Goal: Task Accomplishment & Management: Manage account settings

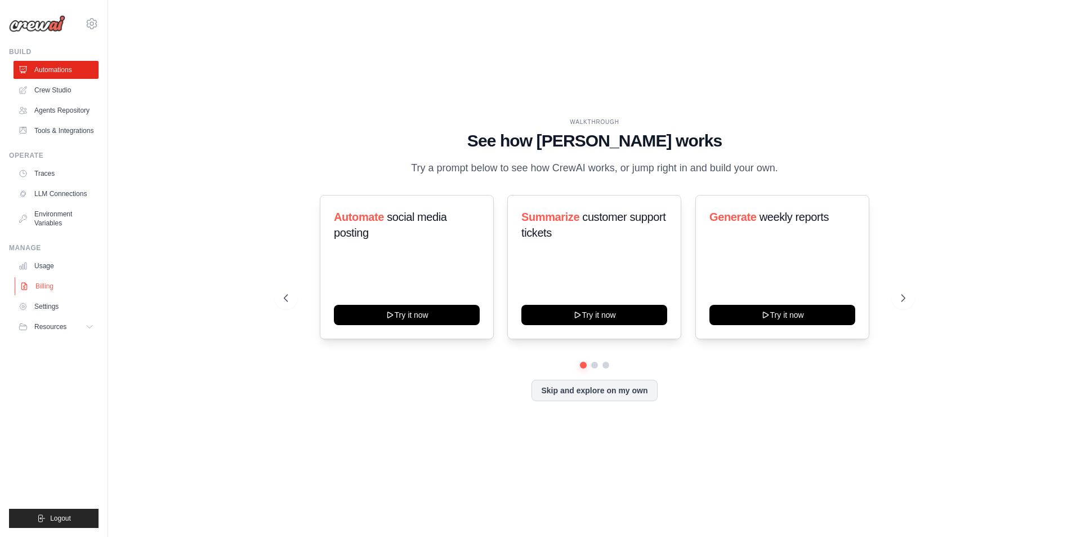
click at [43, 287] on link "Billing" at bounding box center [57, 286] width 85 height 18
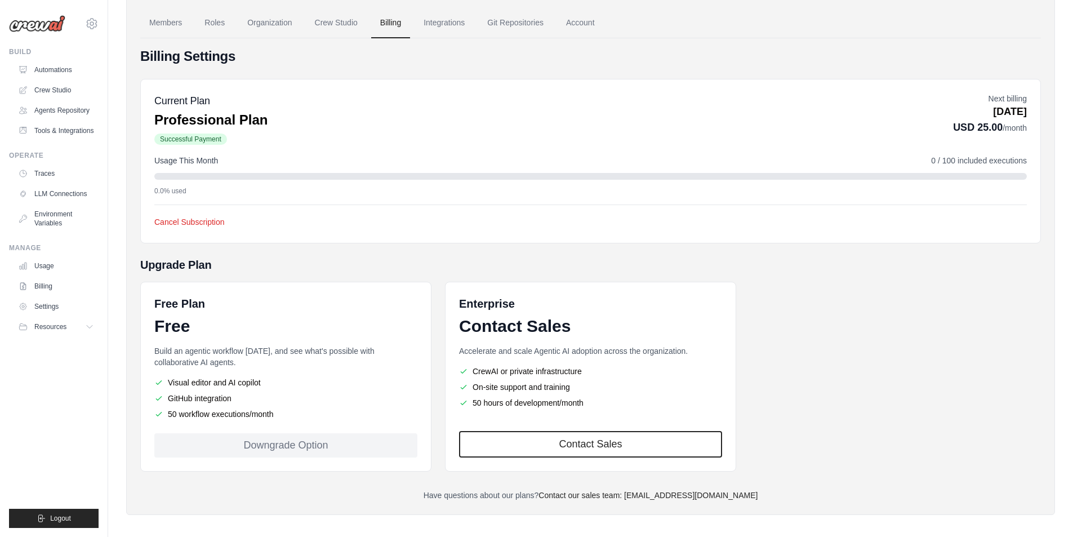
scroll to position [59, 0]
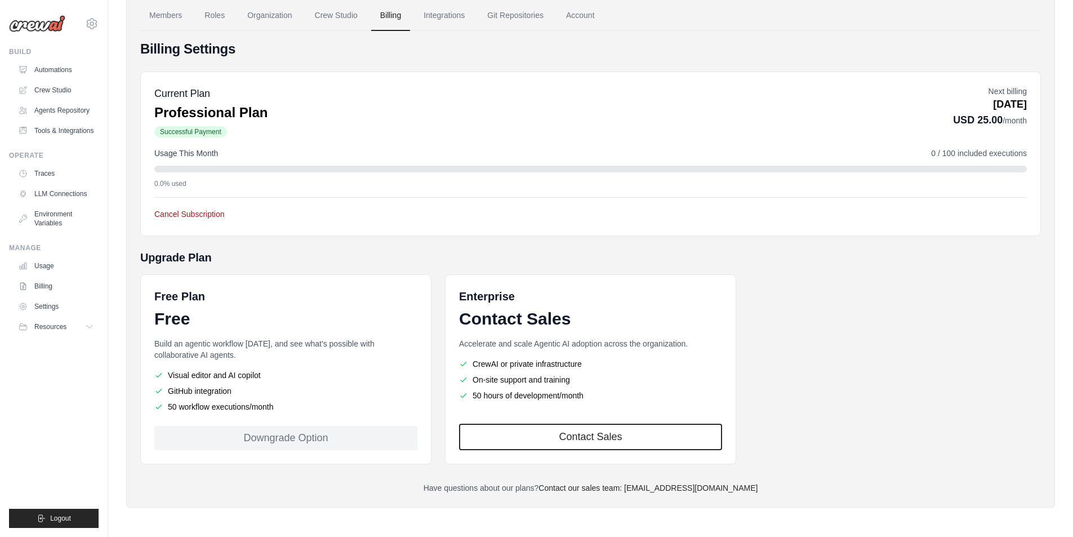
click at [202, 217] on button "Cancel Subscription" at bounding box center [189, 213] width 70 height 11
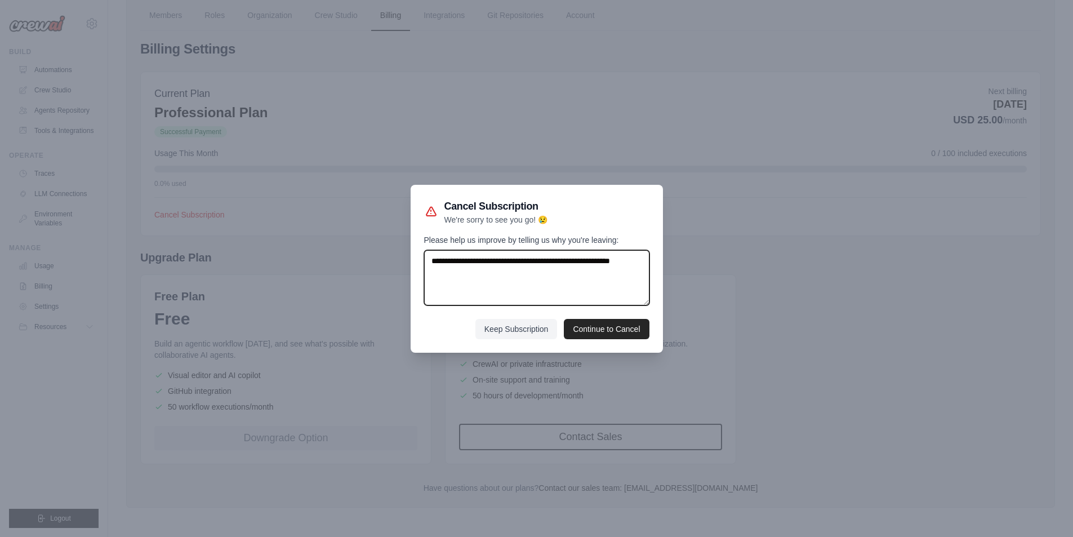
click at [480, 294] on textarea "Please help us improve by telling us why you're leaving:" at bounding box center [536, 277] width 225 height 55
drag, startPoint x: 474, startPoint y: 277, endPoint x: 432, endPoint y: 261, distance: 44.5
click at [432, 261] on textarea "Please help us improve by telling us why you're leaving:" at bounding box center [536, 277] width 225 height 55
type textarea "**********"
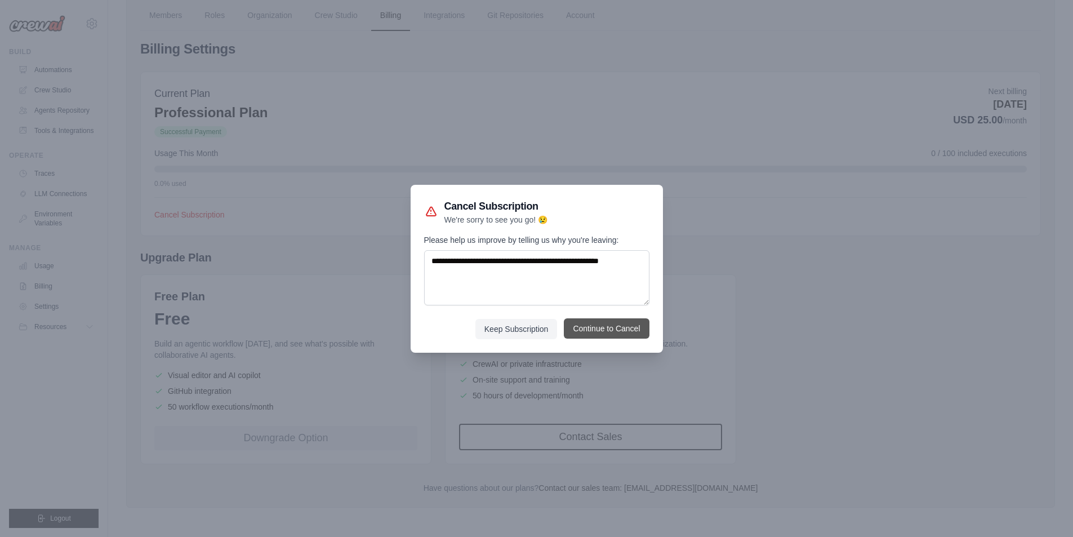
click at [623, 334] on button "Continue to Cancel" at bounding box center [606, 328] width 85 height 20
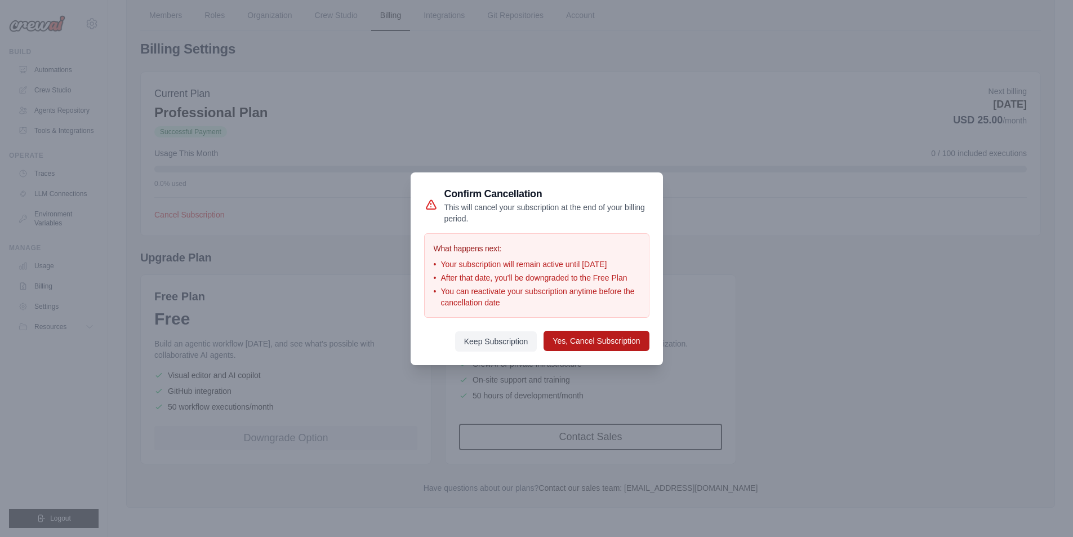
click at [583, 341] on button "Yes, Cancel Subscription" at bounding box center [595, 341] width 105 height 20
click at [609, 345] on button "Yes, Cancel Subscription" at bounding box center [595, 341] width 105 height 20
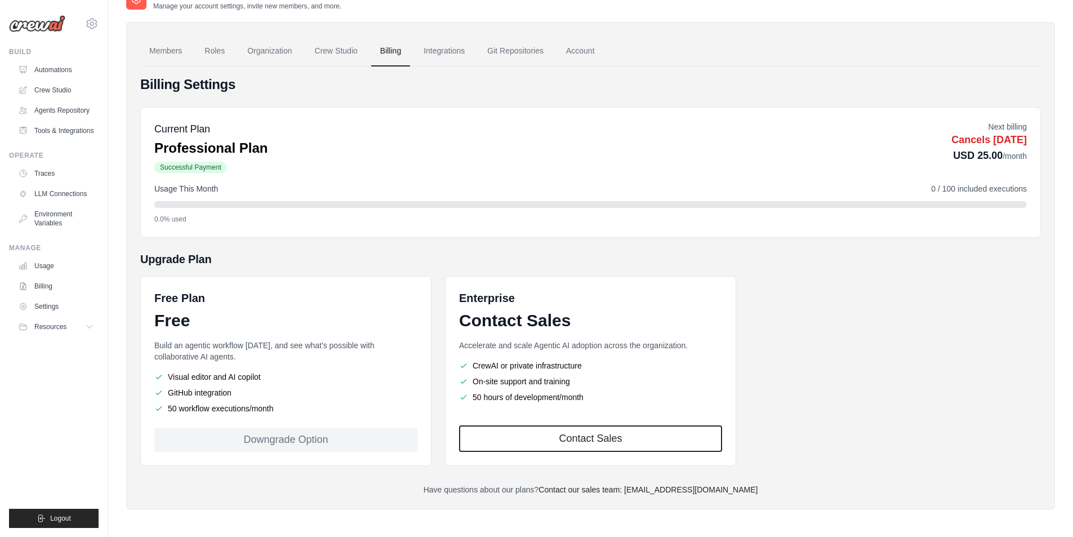
scroll to position [63, 0]
click at [46, 306] on link "Settings" at bounding box center [57, 306] width 85 height 18
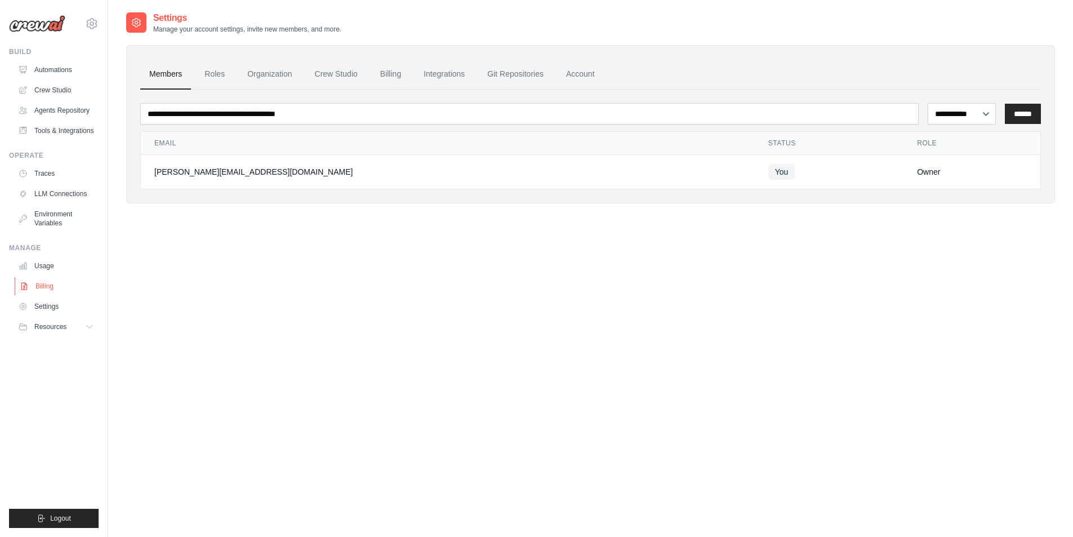
click at [49, 283] on link "Billing" at bounding box center [57, 286] width 85 height 18
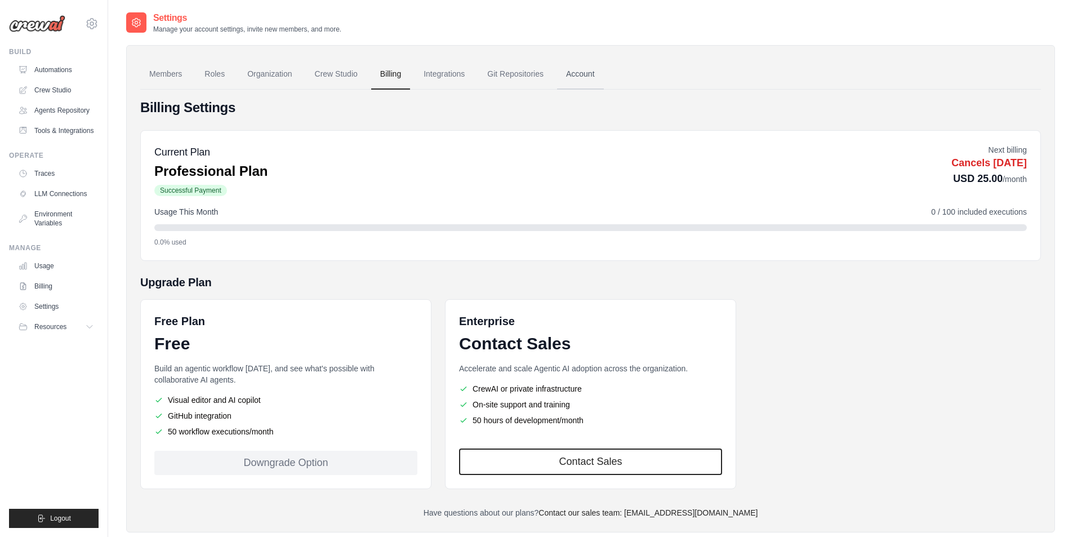
click at [584, 69] on link "Account" at bounding box center [580, 74] width 47 height 30
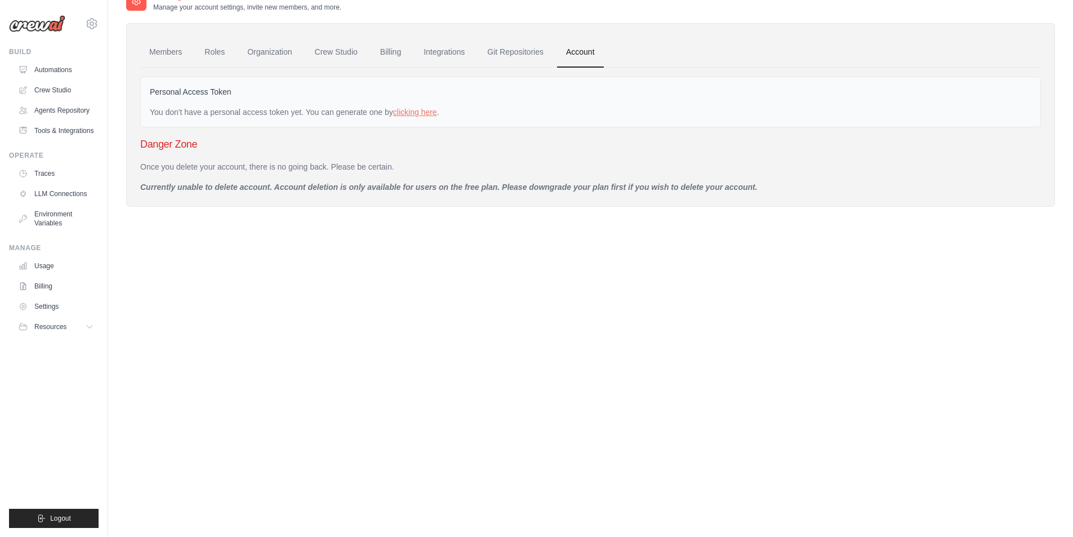
scroll to position [23, 0]
click at [95, 21] on icon at bounding box center [92, 24] width 14 height 14
click at [115, 43] on div "[PERSON_NAME][EMAIL_ADDRESS][DOMAIN_NAME]" at bounding box center [138, 43] width 89 height 11
click at [125, 70] on span "Settings" at bounding box center [139, 69] width 89 height 11
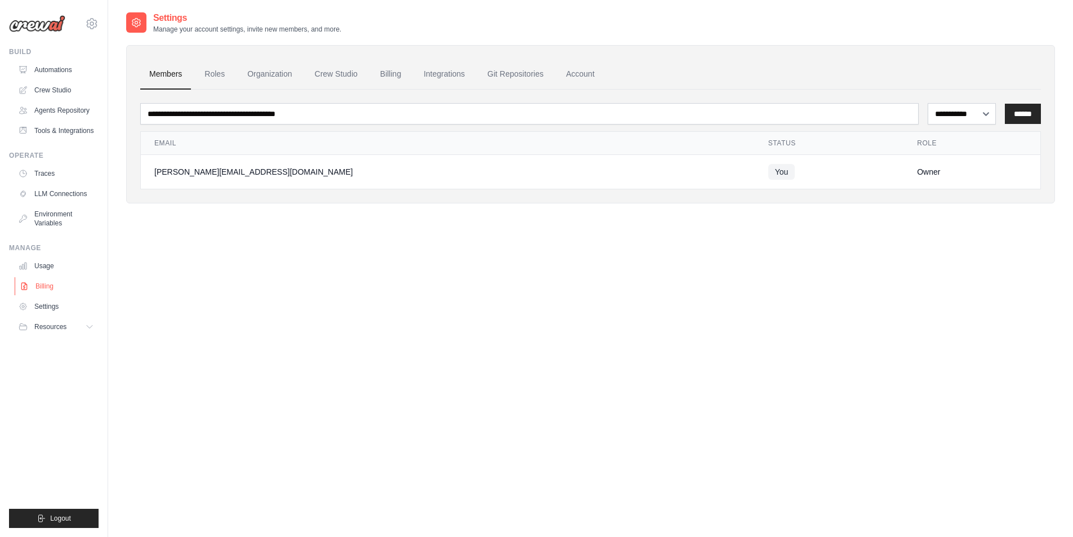
click at [51, 293] on link "Billing" at bounding box center [57, 286] width 85 height 18
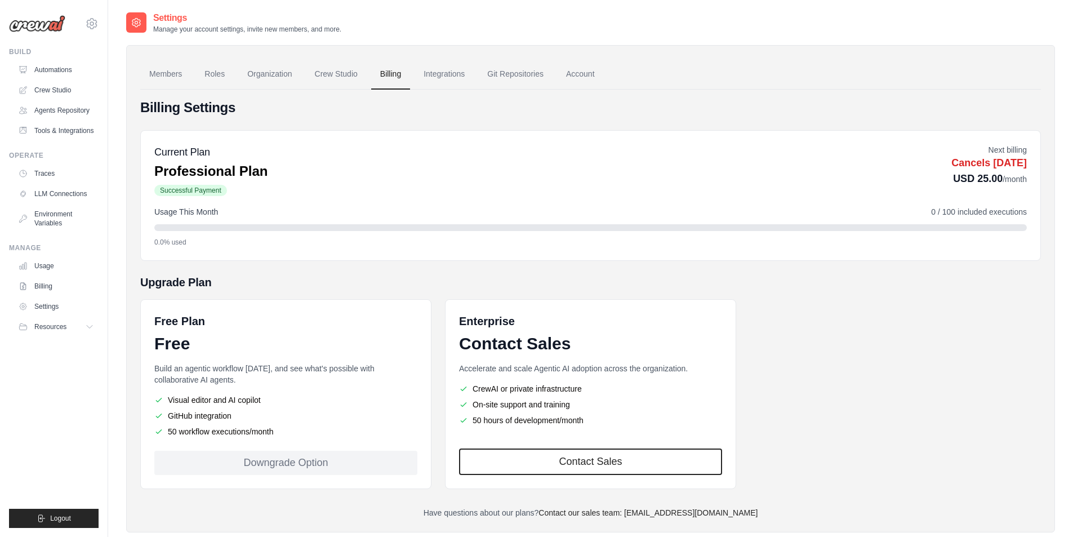
click at [1011, 156] on p "Cancels Nov 03, 2025" at bounding box center [988, 162] width 75 height 15
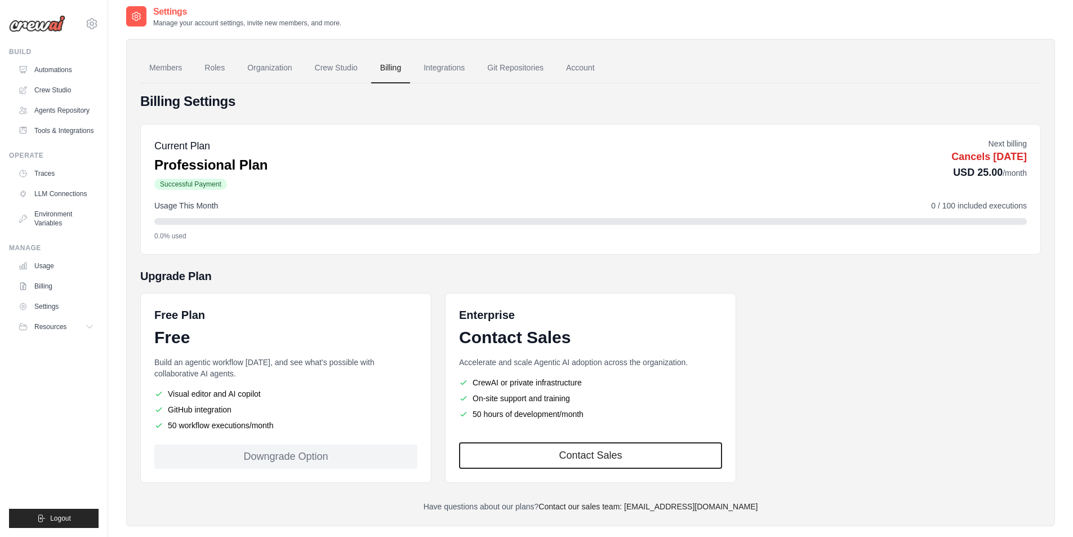
scroll to position [25, 0]
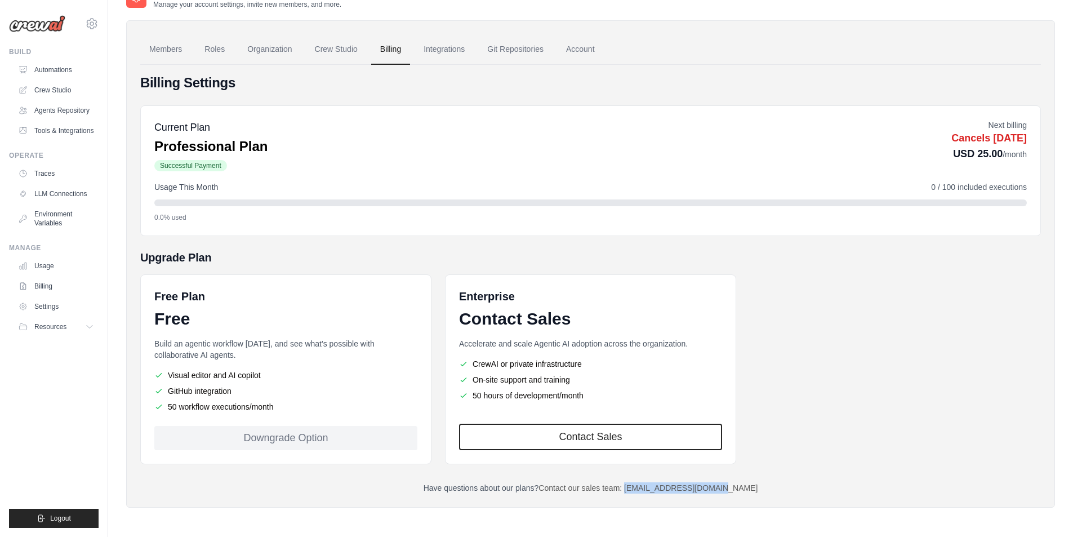
drag, startPoint x: 749, startPoint y: 490, endPoint x: 647, endPoint y: 490, distance: 101.9
click at [647, 490] on p "Have questions about our plans? Contact our sales team: engineering@crewai.com" at bounding box center [590, 487] width 900 height 11
copy link "engineering@crewai.com"
click at [883, 356] on div "Free Plan Free Build an agentic workflow today, and see what's possible with co…" at bounding box center [590, 369] width 900 height 190
click at [622, 490] on link "Contact our sales team: [EMAIL_ADDRESS][DOMAIN_NAME]" at bounding box center [647, 487] width 219 height 9
